Goal: Transaction & Acquisition: Purchase product/service

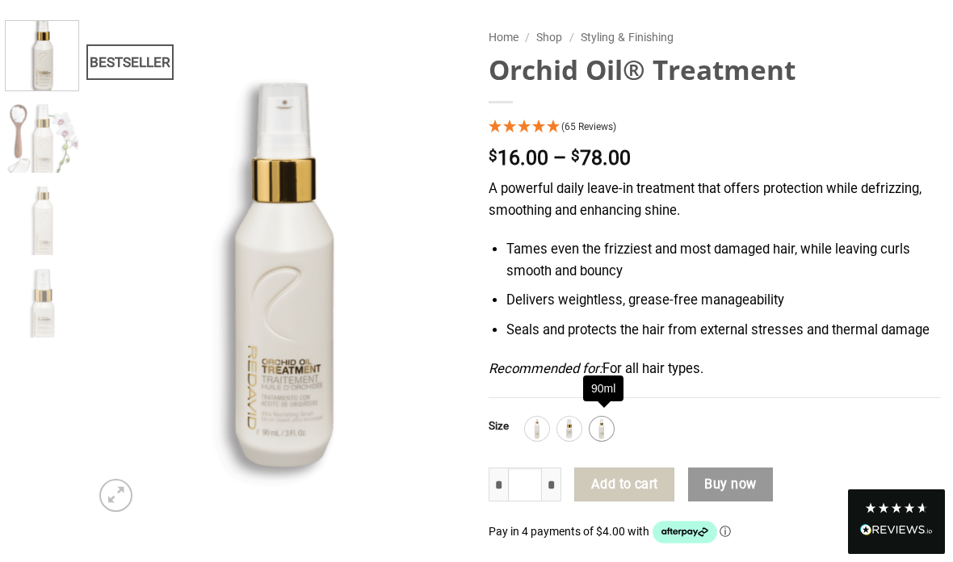
click at [605, 418] on img at bounding box center [601, 428] width 21 height 21
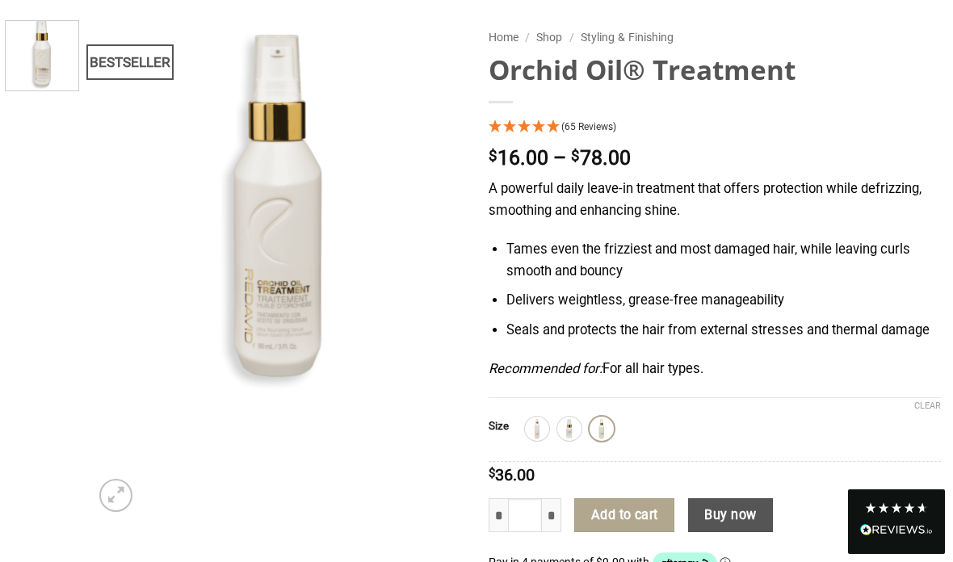
click at [595, 419] on img at bounding box center [601, 428] width 21 height 21
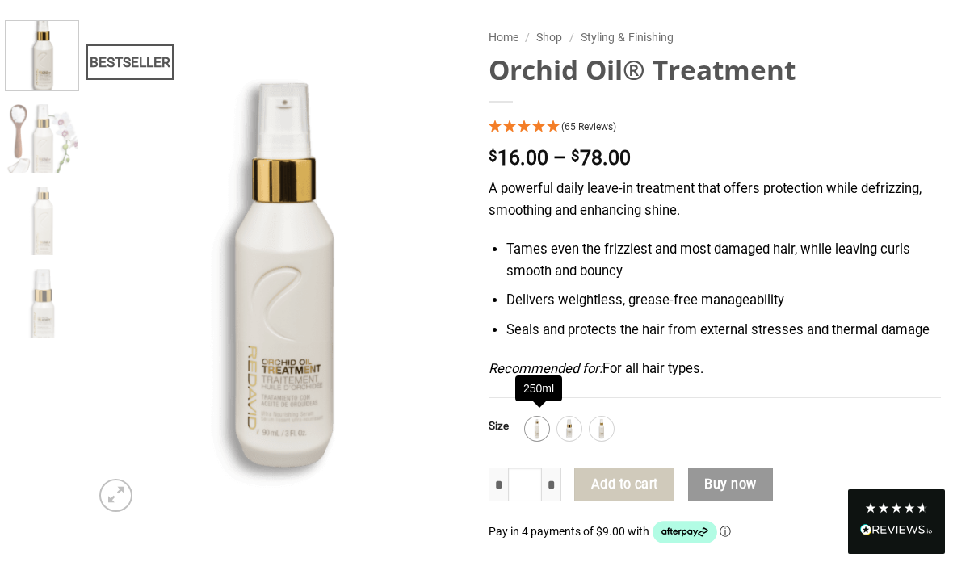
click at [537, 421] on img at bounding box center [536, 428] width 21 height 21
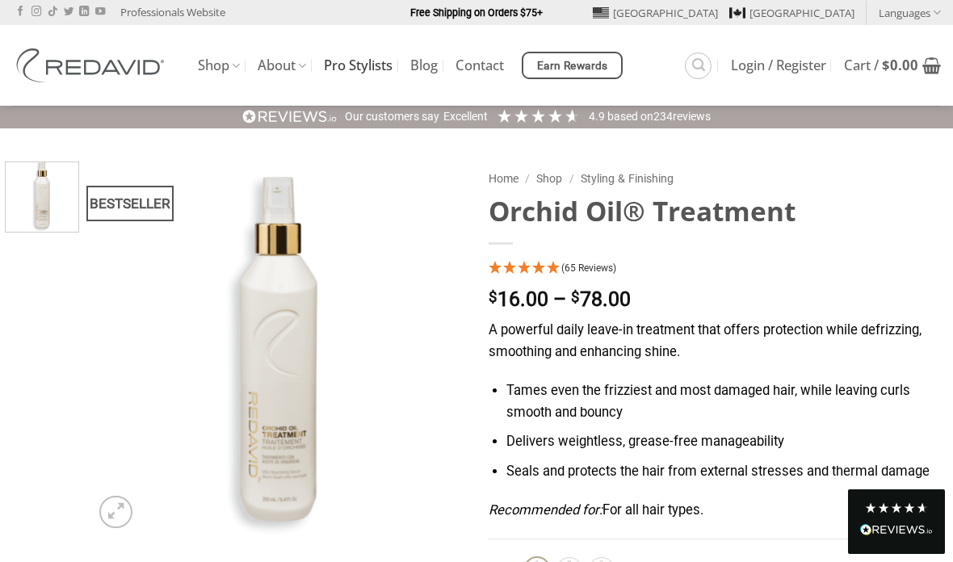
click at [391, 69] on link "Pro Stylists" at bounding box center [358, 65] width 69 height 29
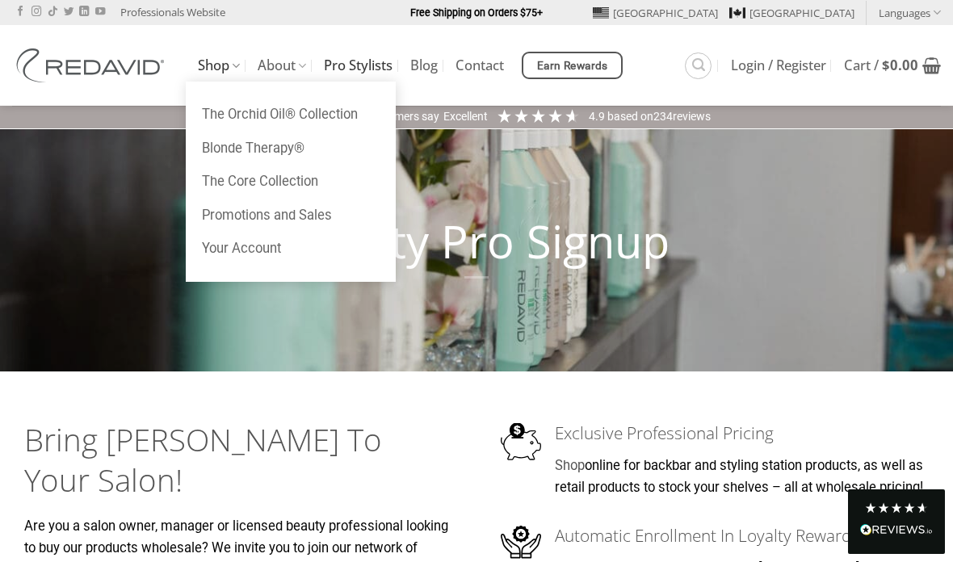
click at [219, 82] on ul "The Orchid Oil® Collection Blonde Therapy® The Core Collection Promotions and S…" at bounding box center [291, 182] width 210 height 200
click at [366, 111] on link "The Orchid Oil® Collection" at bounding box center [291, 115] width 210 height 34
